Goal: Find specific page/section: Find specific page/section

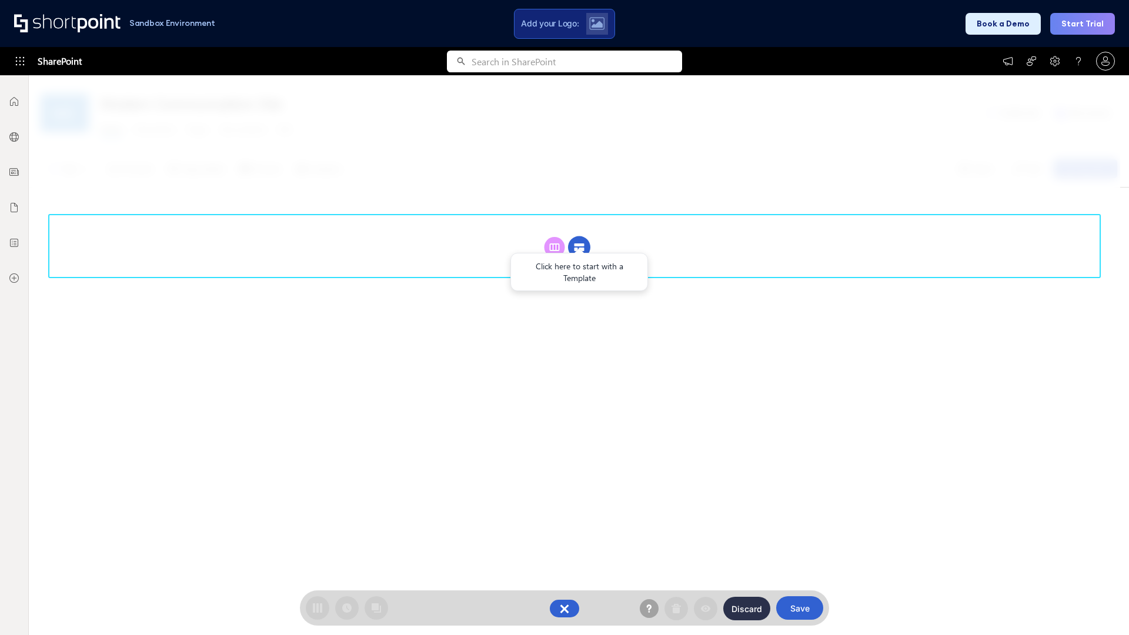
click at [579, 247] on circle at bounding box center [579, 247] width 22 height 22
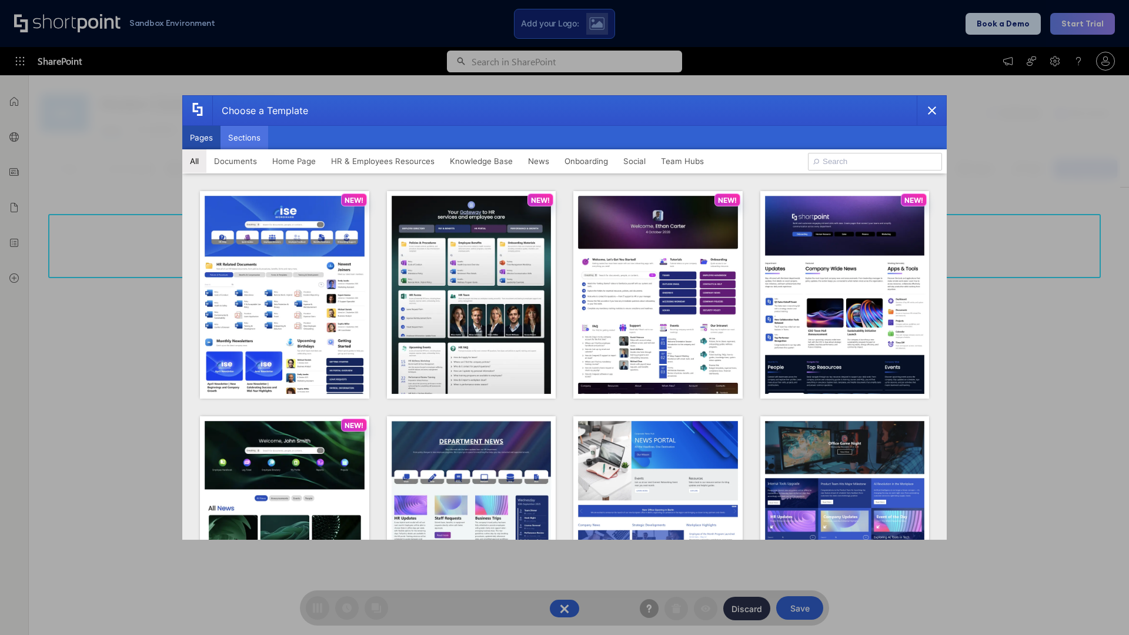
click at [244, 138] on button "Sections" at bounding box center [245, 138] width 48 height 24
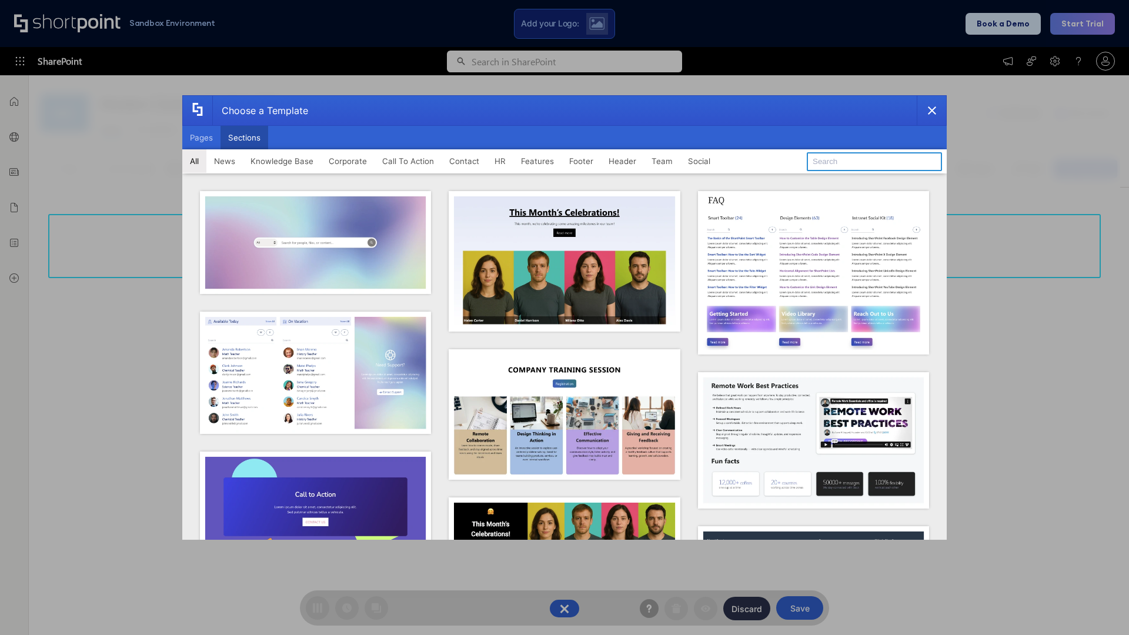
type input "Footer 7"
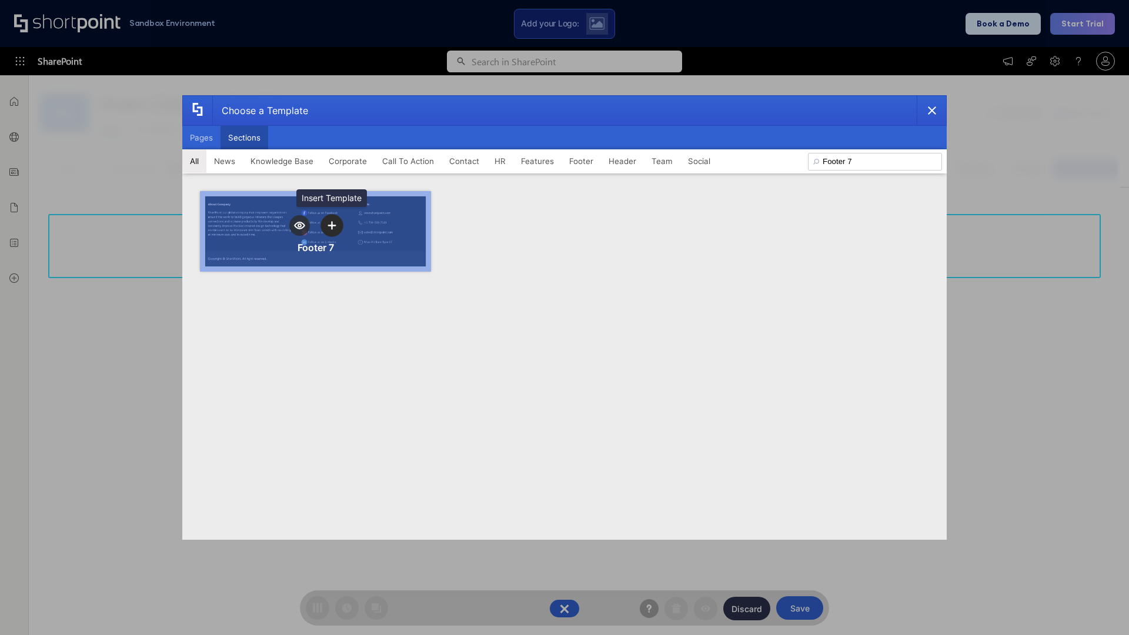
click at [332, 225] on icon "template selector" at bounding box center [332, 225] width 8 height 8
